Goal: Task Accomplishment & Management: Use online tool/utility

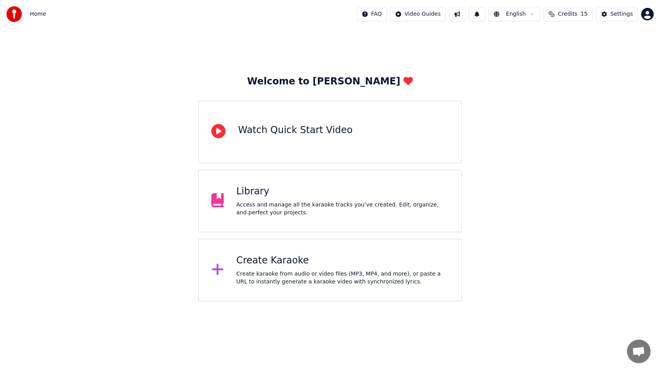
click at [280, 200] on div "Library Access and manage all the karaoke tracks you’ve created. Edit, organize…" at bounding box center [342, 200] width 212 height 31
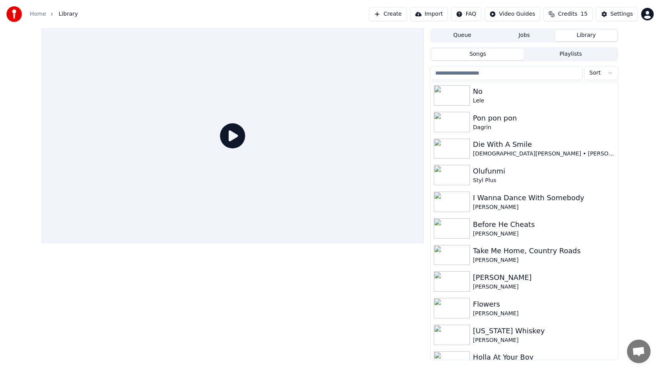
click at [494, 71] on input "search" at bounding box center [506, 73] width 152 height 14
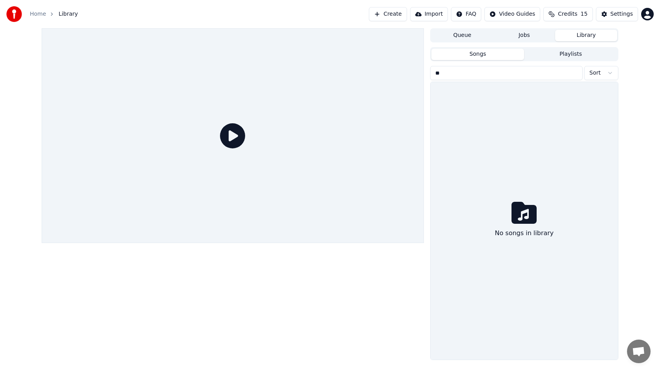
type input "*"
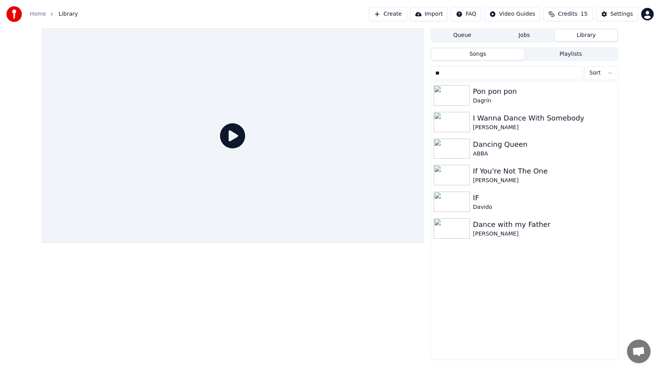
type input "*"
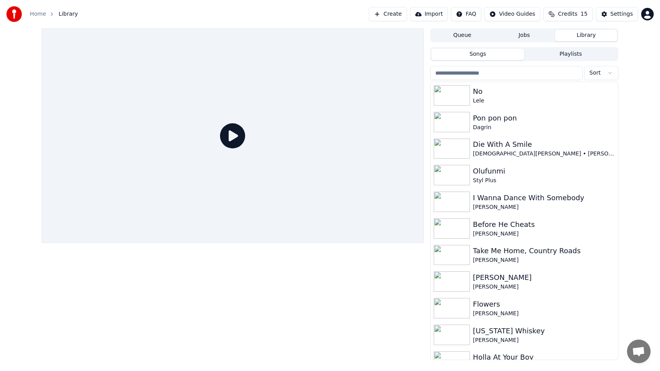
click at [391, 17] on button "Create" at bounding box center [388, 14] width 38 height 14
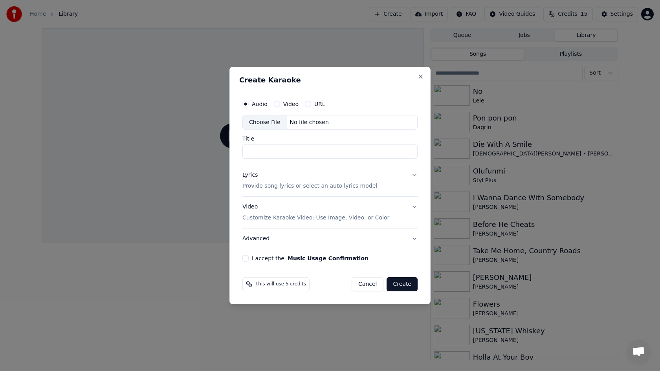
click at [260, 122] on div "Choose File" at bounding box center [265, 122] width 44 height 14
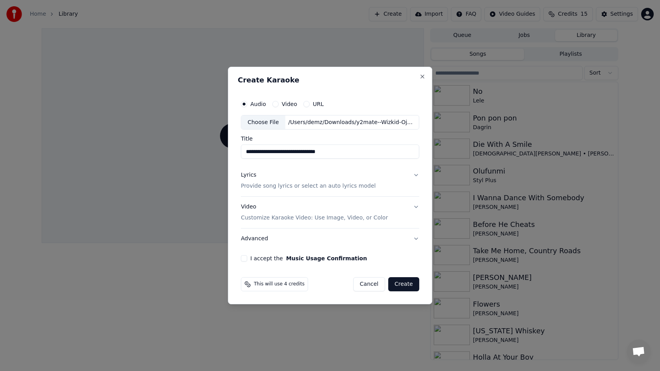
drag, startPoint x: 272, startPoint y: 153, endPoint x: 208, endPoint y: 122, distance: 70.9
click at [214, 123] on body "**********" at bounding box center [330, 185] width 660 height 371
type input "**********"
click at [274, 186] on p "Provide song lyrics or select an auto lyrics model" at bounding box center [308, 187] width 135 height 8
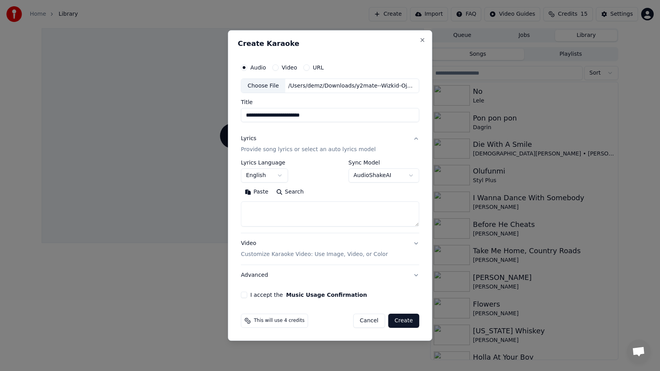
click at [278, 220] on textarea at bounding box center [330, 214] width 178 height 25
paste textarea "**********"
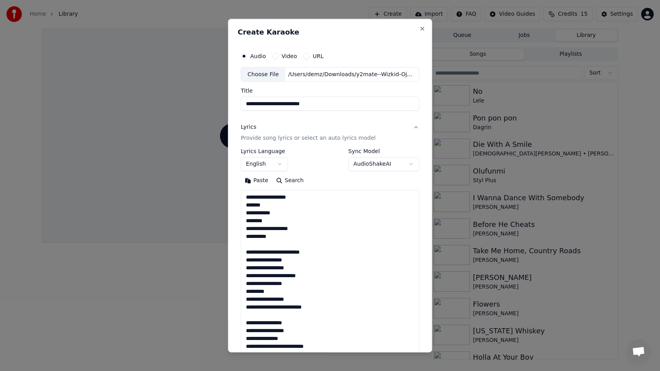
scroll to position [559, 0]
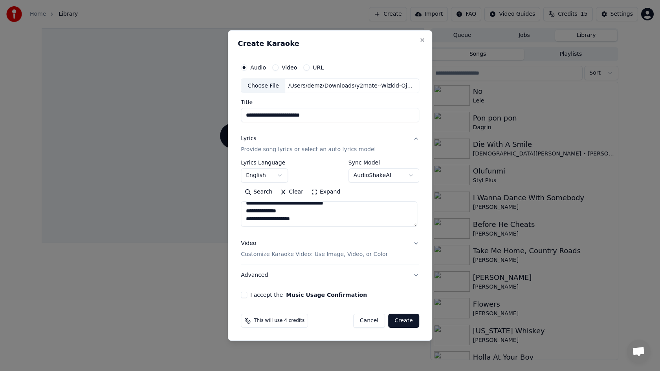
type textarea "**********"
click at [245, 296] on button "I accept the Music Usage Confirmation" at bounding box center [244, 295] width 6 height 6
click at [405, 322] on button "Create" at bounding box center [403, 321] width 31 height 14
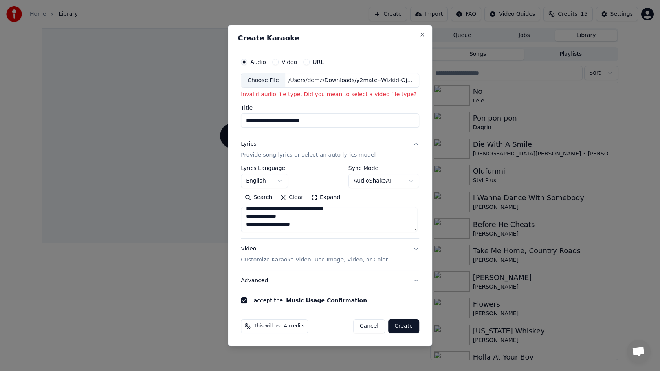
click at [266, 80] on div "Choose File" at bounding box center [263, 80] width 44 height 14
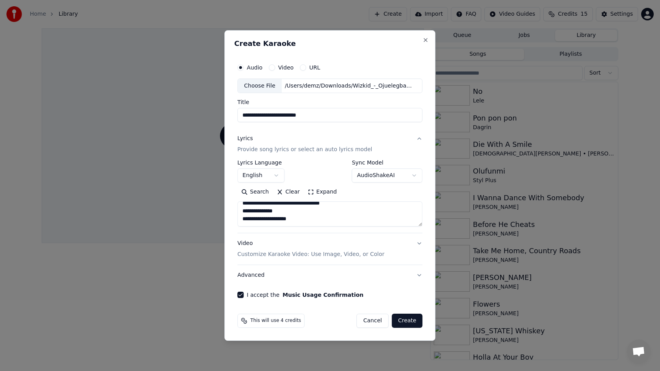
type input "**********"
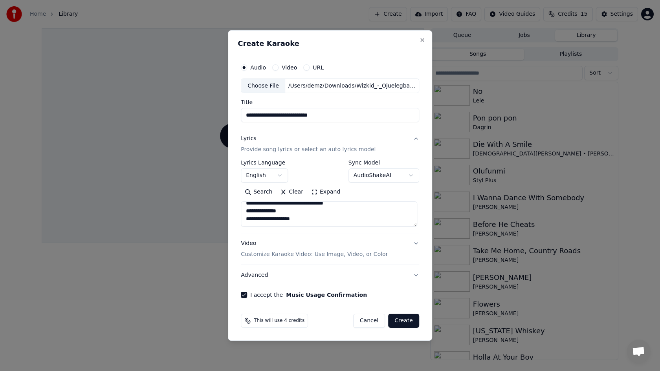
click at [402, 321] on button "Create" at bounding box center [403, 321] width 31 height 14
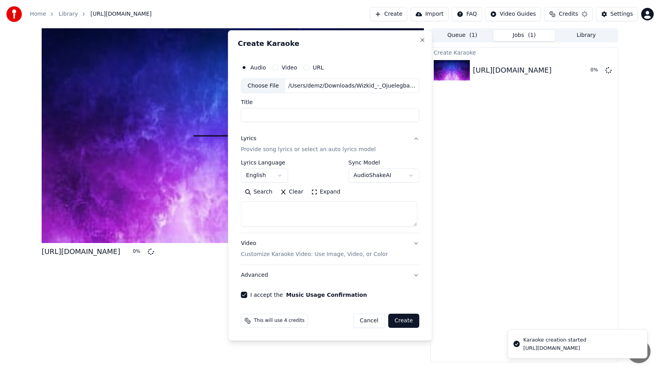
select select
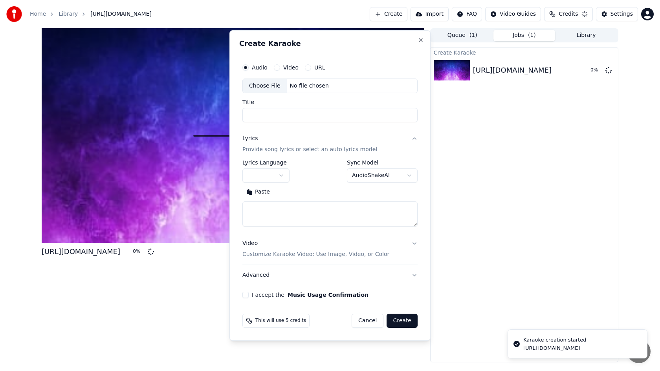
scroll to position [0, 0]
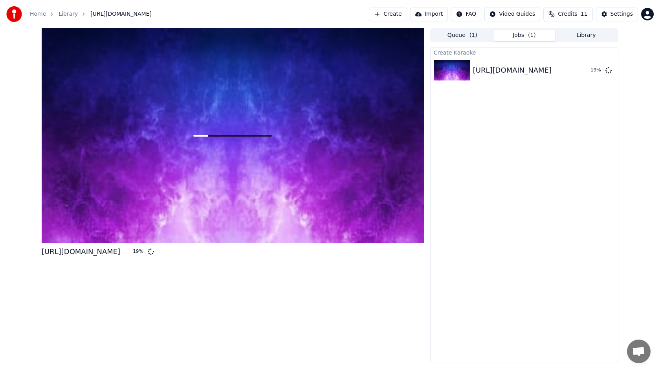
click at [404, 15] on button "Create" at bounding box center [388, 14] width 38 height 14
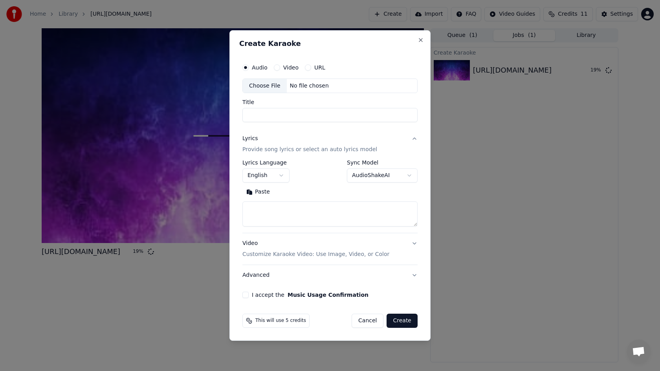
click at [261, 85] on div "Choose File" at bounding box center [265, 86] width 44 height 14
type input "**********"
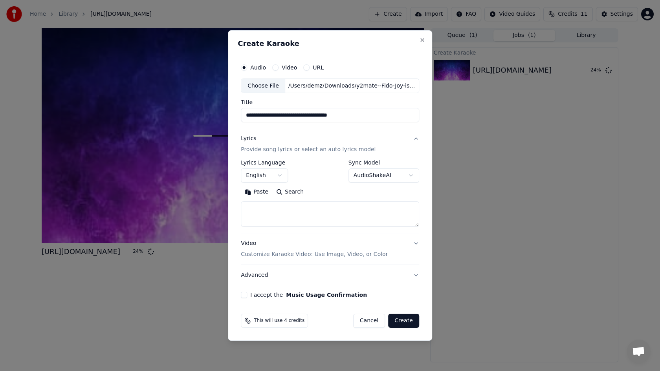
click at [283, 209] on textarea at bounding box center [330, 214] width 178 height 25
paste textarea "**********"
click at [261, 223] on textarea at bounding box center [329, 214] width 176 height 25
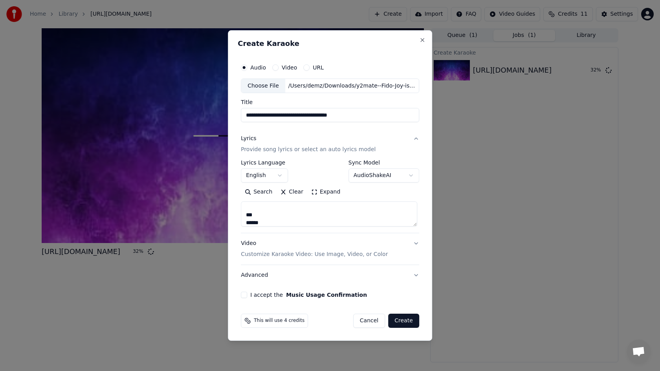
click at [272, 219] on textarea at bounding box center [329, 214] width 176 height 25
click at [273, 216] on textarea at bounding box center [329, 214] width 176 height 25
type textarea "**********"
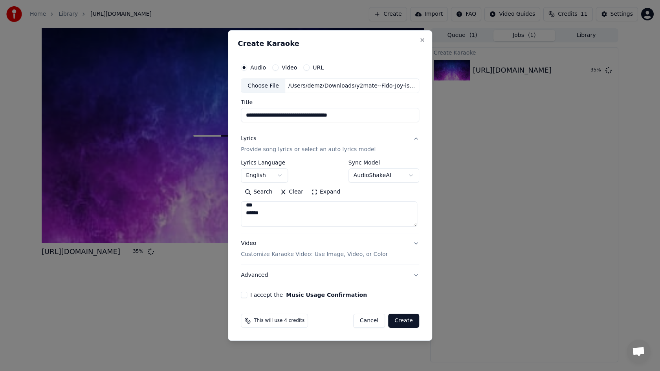
click at [243, 297] on button "I accept the Music Usage Confirmation" at bounding box center [244, 295] width 6 height 6
click at [398, 317] on button "Create" at bounding box center [403, 321] width 31 height 14
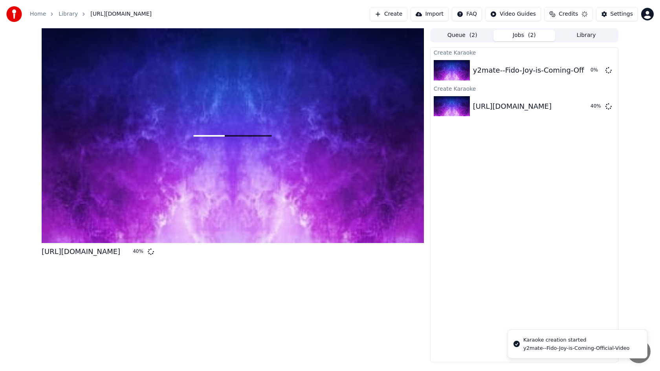
scroll to position [0, 0]
click at [402, 15] on button "Create" at bounding box center [390, 14] width 38 height 14
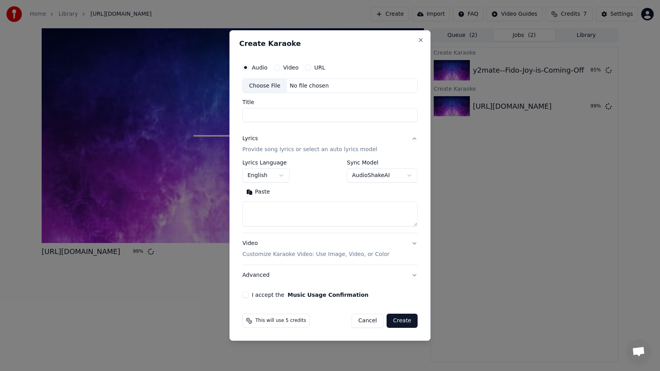
click at [262, 86] on div "Choose File" at bounding box center [265, 86] width 44 height 14
type input "**********"
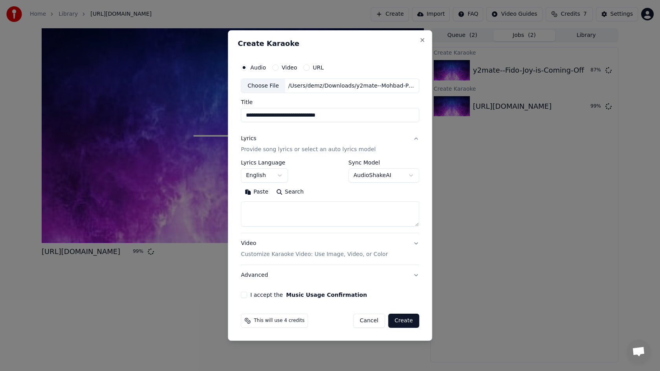
click at [268, 215] on textarea at bounding box center [330, 214] width 178 height 25
paste textarea "**********"
drag, startPoint x: 281, startPoint y: 217, endPoint x: 247, endPoint y: 209, distance: 35.0
click at [247, 209] on textarea at bounding box center [329, 214] width 176 height 25
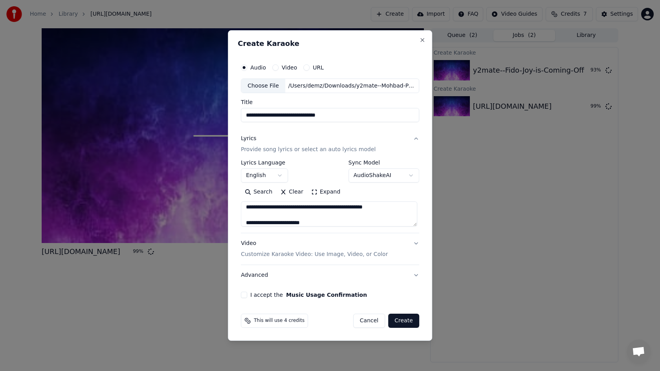
scroll to position [0, 0]
click at [296, 217] on textarea at bounding box center [329, 214] width 176 height 25
click at [291, 213] on textarea at bounding box center [329, 214] width 176 height 25
click at [245, 219] on textarea at bounding box center [329, 214] width 176 height 25
click at [250, 221] on textarea at bounding box center [329, 214] width 176 height 25
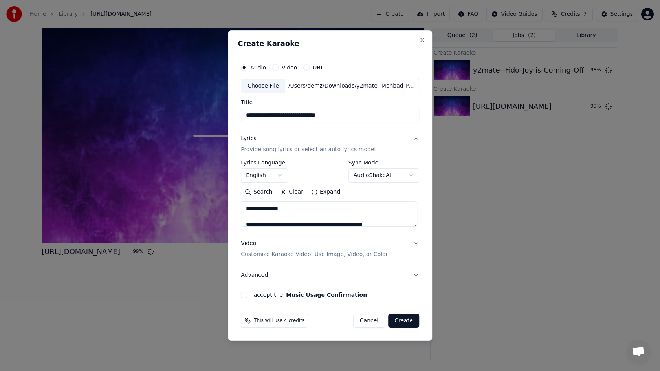
type textarea "**********"
click at [245, 296] on button "I accept the Music Usage Confirmation" at bounding box center [244, 295] width 6 height 6
click at [400, 323] on button "Create" at bounding box center [403, 321] width 31 height 14
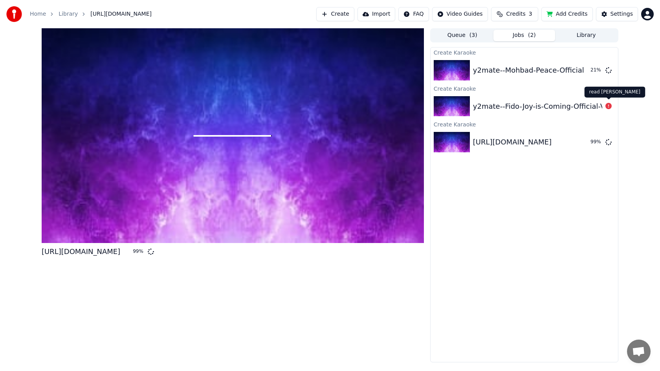
click at [607, 107] on icon at bounding box center [608, 106] width 6 height 6
click at [568, 107] on div "y2mate--Fido-Joy-is-Coming-Official-Video" at bounding box center [546, 106] width 147 height 11
click at [607, 106] on icon at bounding box center [608, 106] width 6 height 6
click at [535, 104] on div "y2mate--Fido-Joy-is-Coming-Official-Video" at bounding box center [546, 106] width 147 height 11
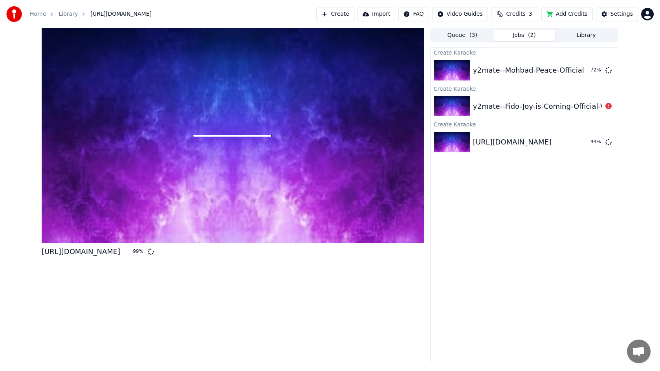
click at [535, 104] on div "y2mate--Fido-Joy-is-Coming-Official-Video" at bounding box center [546, 106] width 147 height 11
click at [491, 200] on div "Create Karaoke y2mate--Mohbad-Peace-Official-Video Create Karaoke y2mate--Fido-…" at bounding box center [524, 204] width 188 height 315
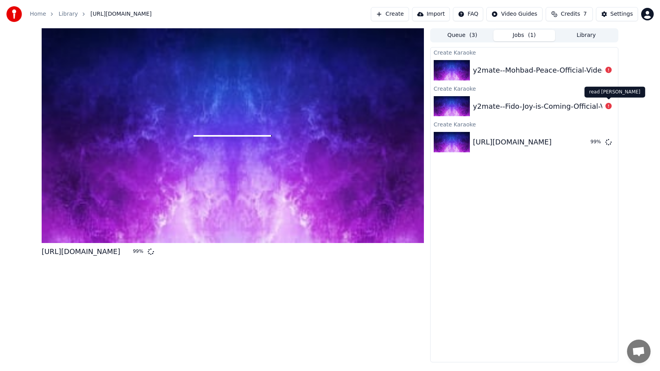
click at [609, 106] on icon at bounding box center [608, 106] width 6 height 6
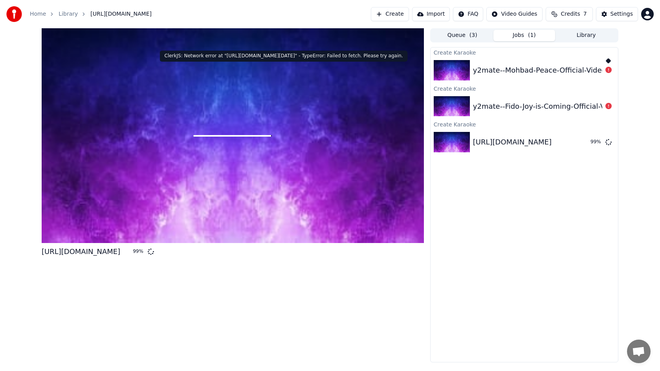
click at [610, 72] on icon at bounding box center [608, 70] width 6 height 6
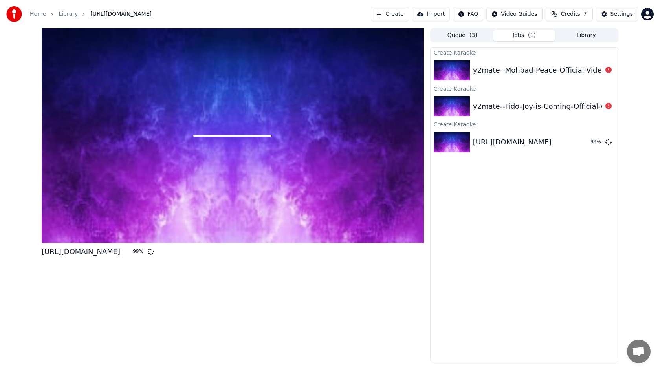
click at [610, 72] on icon at bounding box center [608, 70] width 6 height 6
click at [402, 13] on button "Create" at bounding box center [390, 14] width 38 height 14
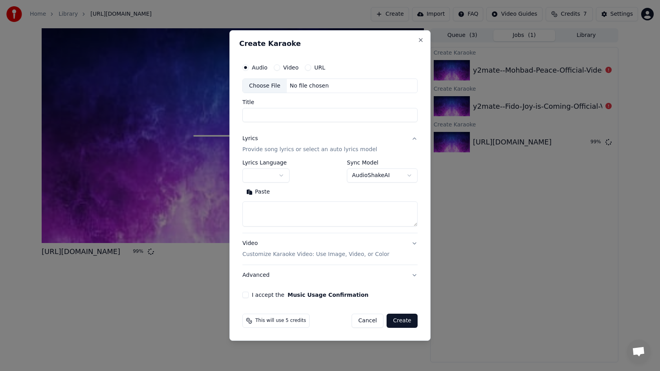
click at [258, 84] on div "Choose File" at bounding box center [265, 86] width 44 height 14
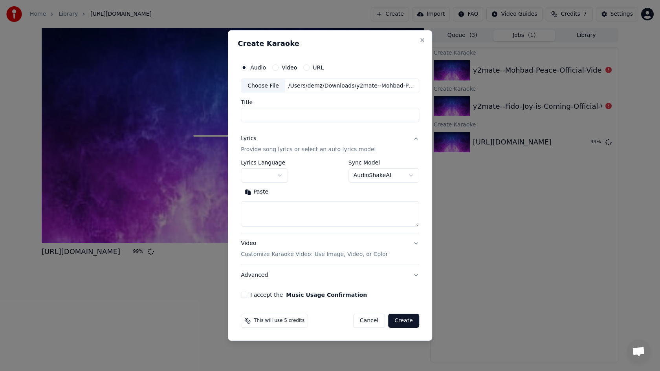
type input "**********"
click at [267, 214] on textarea at bounding box center [330, 214] width 178 height 25
paste textarea "**********"
click at [267, 214] on textarea at bounding box center [329, 214] width 176 height 25
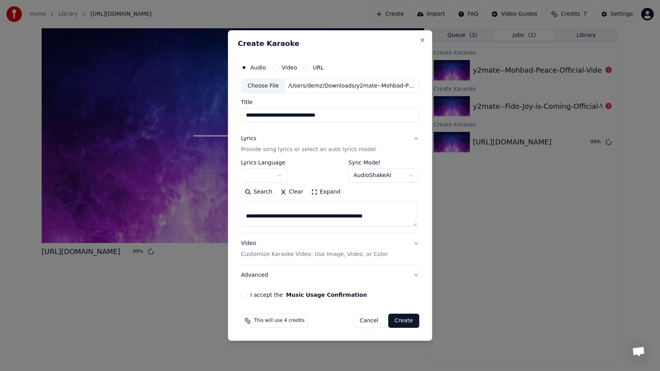
scroll to position [16, 0]
click at [253, 208] on textarea at bounding box center [329, 214] width 176 height 25
click at [291, 208] on textarea at bounding box center [329, 214] width 176 height 25
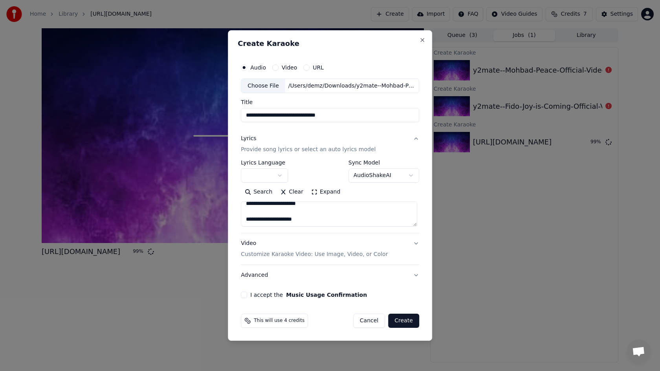
click at [259, 222] on textarea at bounding box center [329, 214] width 176 height 25
type textarea "**********"
click at [245, 295] on button "I accept the Music Usage Confirmation" at bounding box center [244, 295] width 6 height 6
click at [399, 323] on button "Create" at bounding box center [403, 321] width 31 height 14
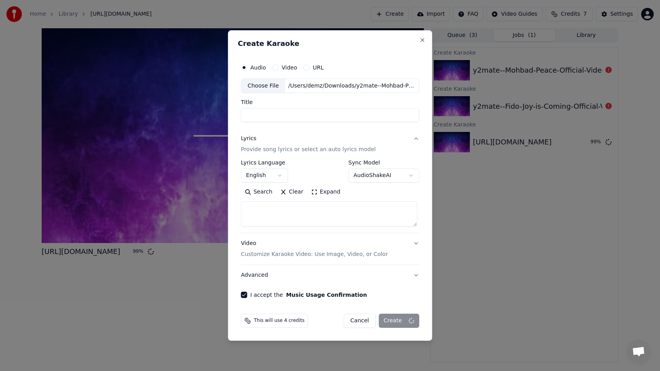
scroll to position [0, 0]
select select
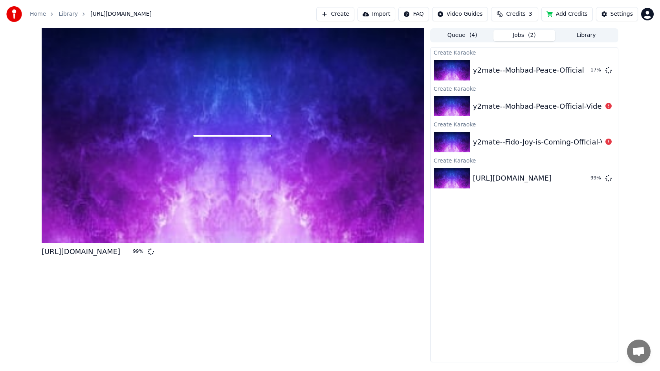
click at [537, 113] on div "y2mate--Mohbad-Peace-Official-Video" at bounding box center [523, 106] width 187 height 27
click at [519, 106] on div "y2mate--Mohbad-Peace-Official-Video" at bounding box center [539, 106] width 133 height 11
click at [522, 149] on div "y2mate--Fido-Joy-is-Coming-Official-Video" at bounding box center [523, 142] width 187 height 27
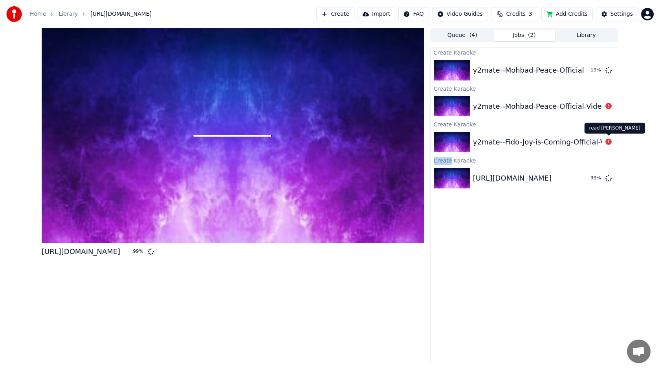
click at [608, 143] on icon at bounding box center [608, 142] width 6 height 6
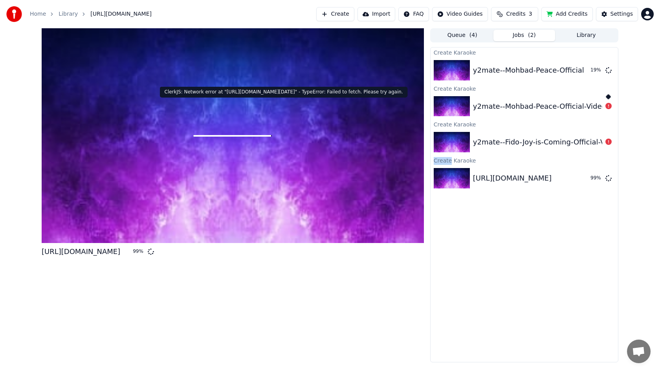
click at [608, 108] on icon at bounding box center [608, 106] width 6 height 6
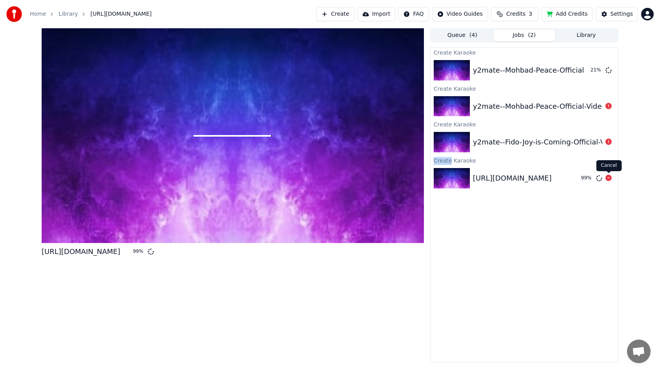
click at [609, 181] on icon at bounding box center [608, 178] width 6 height 6
click at [609, 179] on icon at bounding box center [608, 178] width 6 height 6
click at [335, 15] on button "Create" at bounding box center [335, 14] width 38 height 14
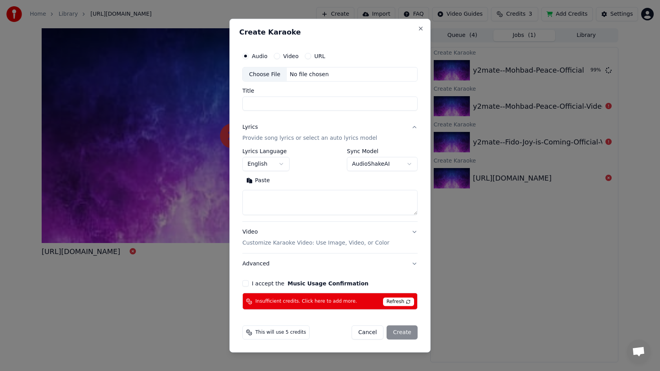
click at [408, 304] on span "Refresh" at bounding box center [398, 302] width 31 height 9
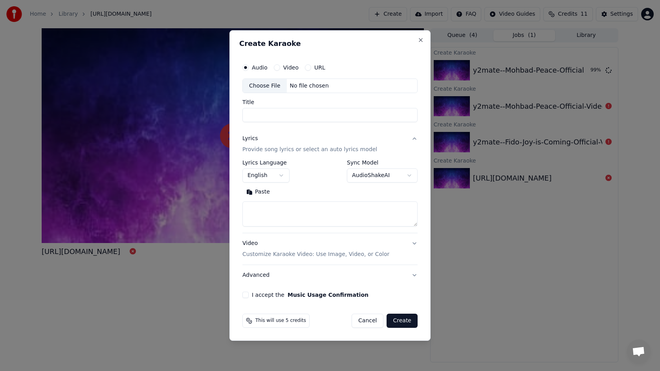
click at [268, 88] on div "Choose File" at bounding box center [265, 86] width 44 height 14
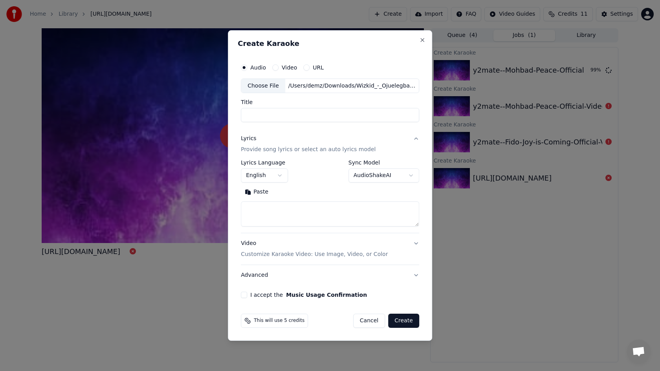
type input "**********"
click at [280, 214] on textarea at bounding box center [330, 214] width 178 height 25
click at [244, 293] on button "I accept the Music Usage Confirmation" at bounding box center [244, 295] width 6 height 6
click at [251, 205] on textarea at bounding box center [330, 214] width 178 height 25
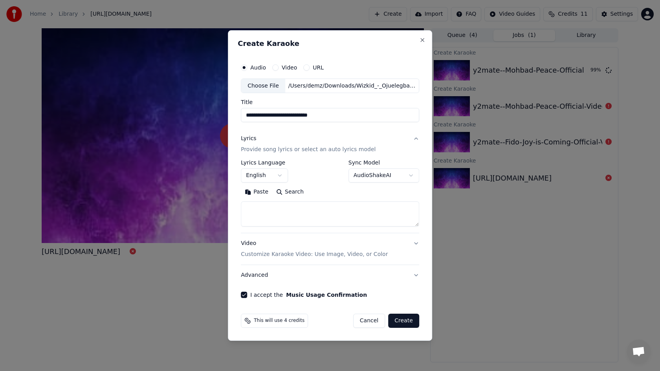
paste textarea "**********"
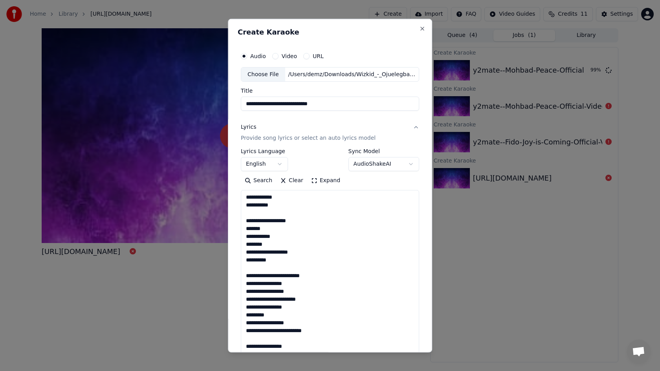
paste textarea "**********"
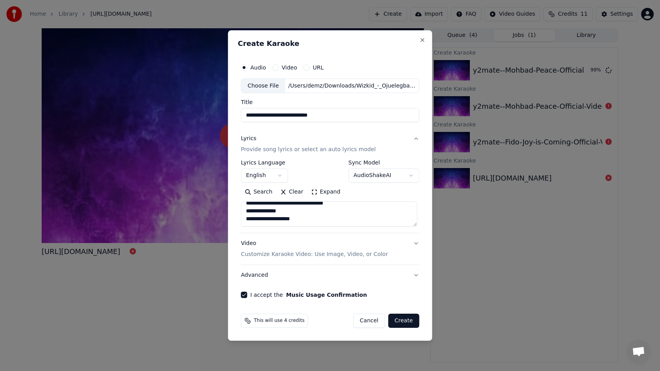
scroll to position [1191, 0]
type textarea "**********"
click at [400, 323] on button "Create" at bounding box center [403, 321] width 31 height 14
select select
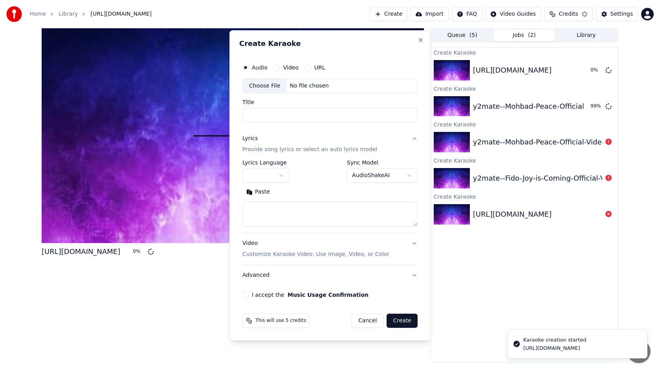
scroll to position [0, 0]
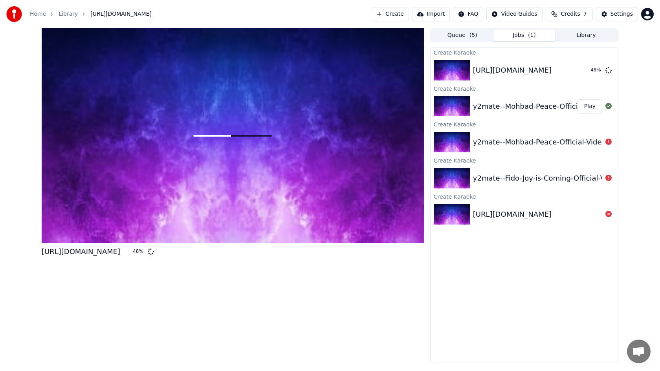
click at [515, 105] on div "y2mate--Mohbad-Peace-Official-Video" at bounding box center [539, 106] width 133 height 11
click at [511, 106] on div "y2mate--Mohbad-Peace-Official-Video" at bounding box center [539, 106] width 133 height 11
click at [586, 106] on button "Play" at bounding box center [589, 106] width 25 height 14
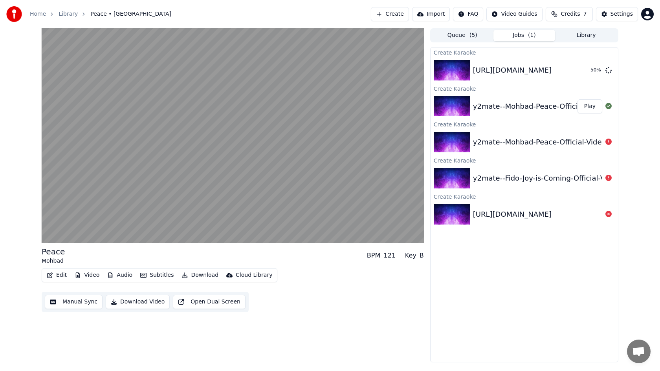
click at [129, 303] on button "Download Video" at bounding box center [138, 302] width 64 height 14
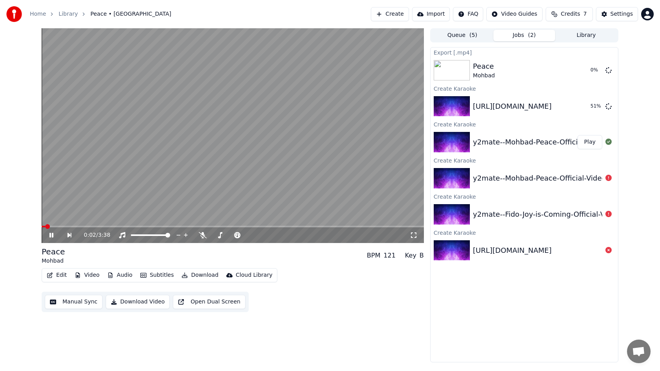
click at [53, 234] on icon at bounding box center [57, 235] width 18 height 6
click at [393, 15] on button "Create" at bounding box center [390, 14] width 38 height 14
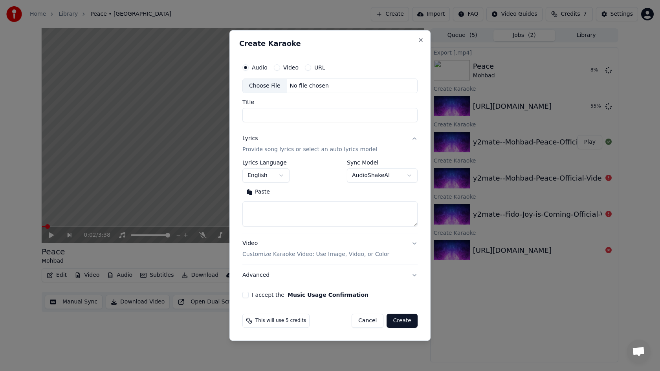
click at [260, 85] on div "Choose File" at bounding box center [265, 86] width 44 height 14
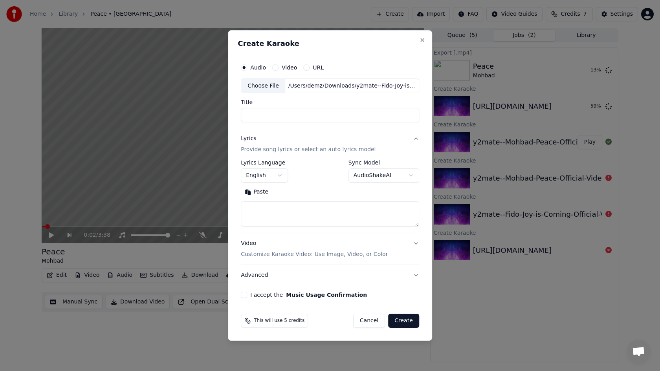
type input "**********"
click at [267, 213] on textarea at bounding box center [330, 214] width 178 height 25
click at [242, 294] on button "I accept the Music Usage Confirmation" at bounding box center [244, 295] width 6 height 6
click at [269, 209] on textarea at bounding box center [330, 214] width 178 height 25
paste textarea "**********"
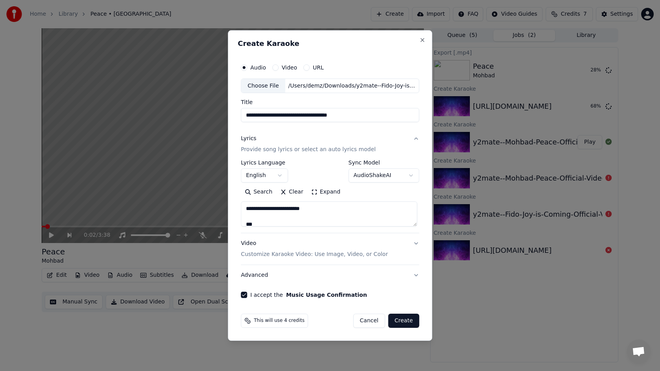
click at [318, 212] on textarea at bounding box center [329, 214] width 176 height 25
click at [279, 218] on textarea at bounding box center [329, 214] width 176 height 25
type textarea "**********"
click at [402, 324] on button "Create" at bounding box center [403, 321] width 31 height 14
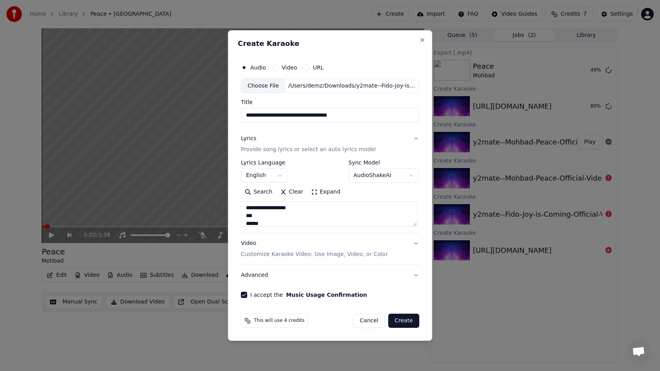
select select
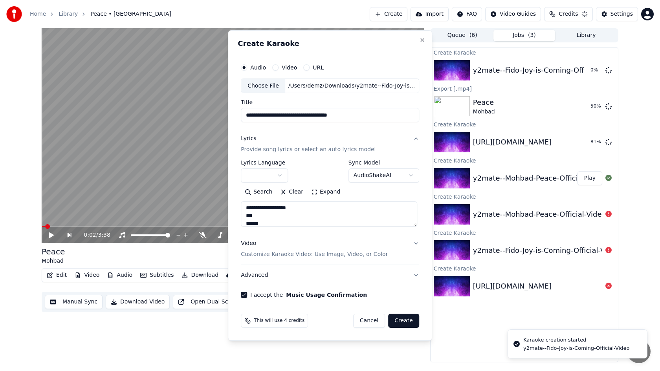
select select
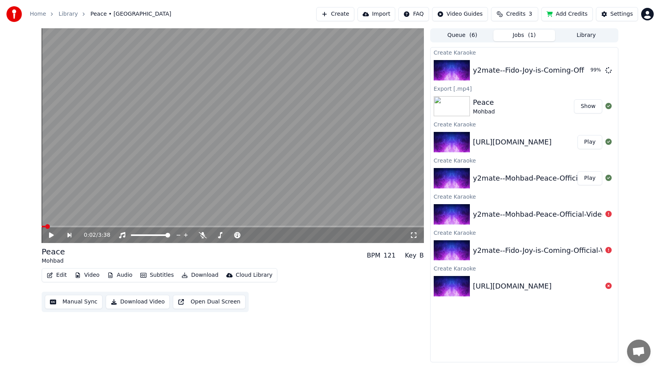
click at [532, 143] on div "[URL][DOMAIN_NAME]" at bounding box center [512, 142] width 79 height 11
click at [591, 144] on button "Play" at bounding box center [589, 142] width 25 height 14
click at [138, 303] on button "Download Video" at bounding box center [138, 302] width 64 height 14
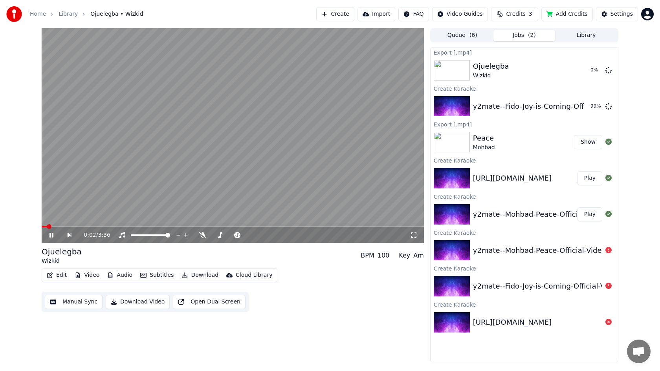
click at [59, 228] on div "0:02 / 3:36" at bounding box center [233, 235] width 382 height 16
click at [50, 236] on icon at bounding box center [51, 235] width 4 height 5
click at [592, 108] on button "Play" at bounding box center [589, 106] width 25 height 14
click at [132, 300] on button "Download Video" at bounding box center [138, 302] width 64 height 14
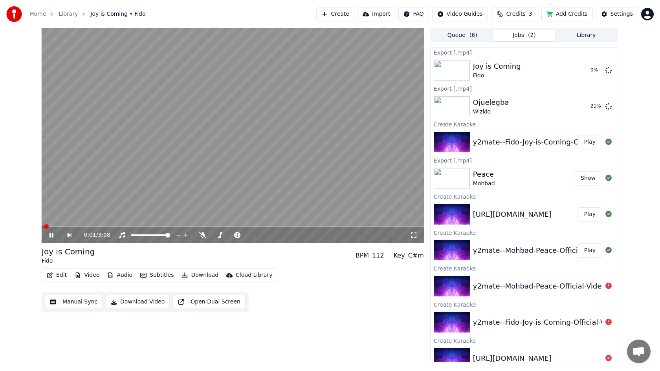
click at [52, 234] on icon at bounding box center [51, 235] width 4 height 5
